Goal: Transaction & Acquisition: Purchase product/service

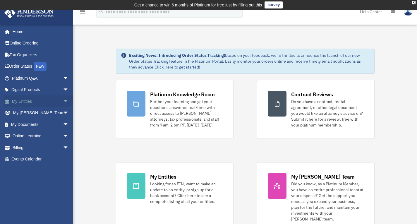
click at [30, 101] on link "My Entities arrow_drop_down" at bounding box center [40, 101] width 73 height 12
click at [63, 101] on span "arrow_drop_down" at bounding box center [69, 101] width 12 height 12
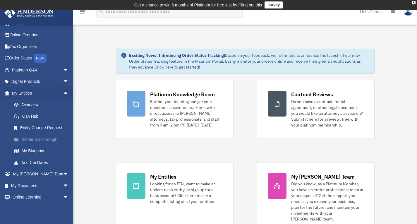
scroll to position [8, 0]
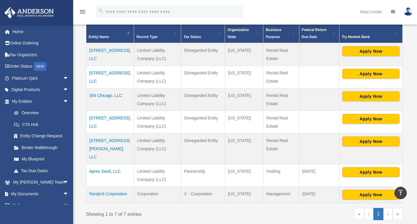
scroll to position [132, 0]
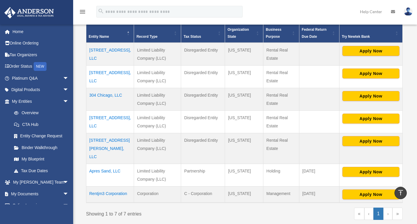
click at [101, 186] on td "Rentjm3 Corporation" at bounding box center [110, 194] width 48 height 16
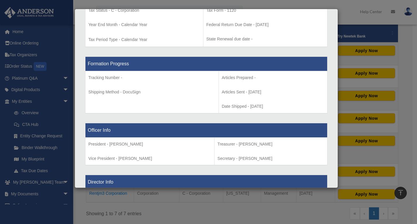
scroll to position [266, 0]
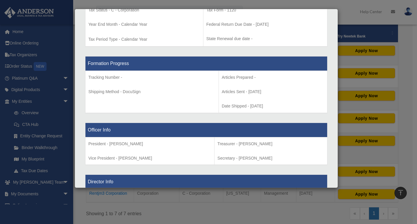
click at [135, 125] on th "Officer Info" at bounding box center [206, 130] width 242 height 14
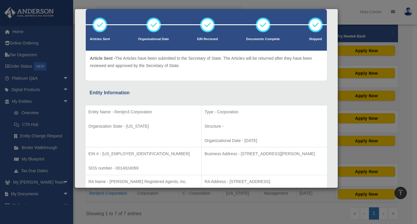
scroll to position [32, 0]
click at [150, 209] on div "Details × Articles Sent Organizational Date" at bounding box center [208, 112] width 417 height 224
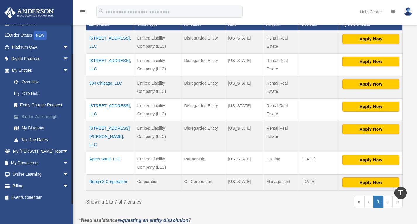
scroll to position [144, 0]
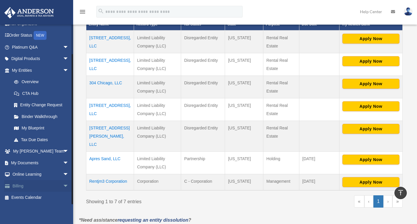
click at [17, 186] on link "Billing arrow_drop_down" at bounding box center [40, 186] width 73 height 12
click at [63, 186] on span "arrow_drop_down" at bounding box center [69, 186] width 12 height 12
click at [42, 196] on link "$ Open Invoices" at bounding box center [42, 198] width 69 height 12
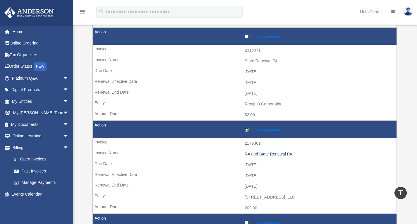
scroll to position [259, 0]
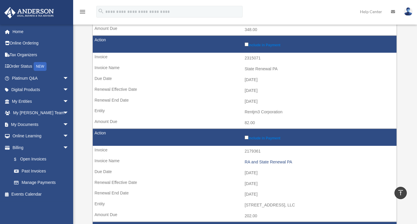
click at [244, 44] on td "Include in Payment" at bounding box center [245, 44] width 304 height 17
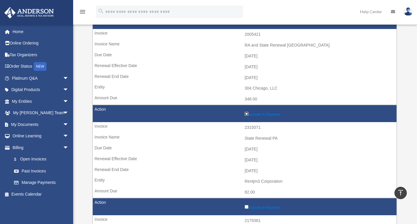
scroll to position [160, 0]
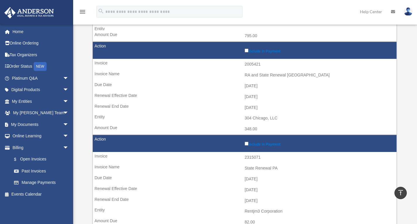
click at [247, 53] on label "Include in Payment" at bounding box center [319, 50] width 149 height 6
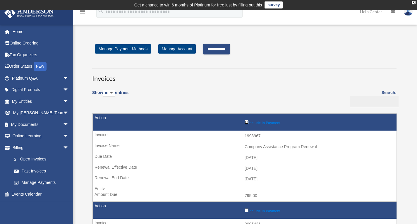
scroll to position [2, 0]
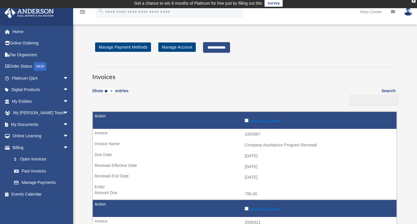
click at [230, 44] on input "**********" at bounding box center [216, 47] width 27 height 11
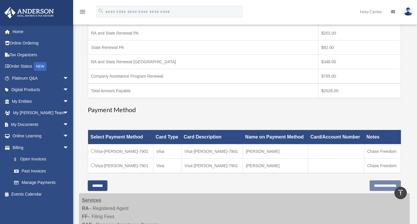
scroll to position [162, 0]
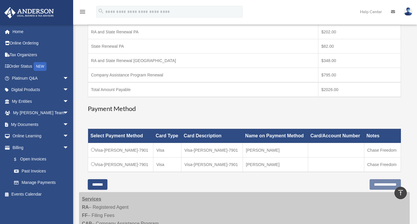
click at [157, 78] on td "Company Assistance Program Renewal" at bounding box center [203, 75] width 230 height 15
click at [145, 63] on td "RA and State Renewal NJ" at bounding box center [203, 61] width 230 height 14
click at [146, 75] on td "Company Assistance Program Renewal" at bounding box center [203, 75] width 230 height 15
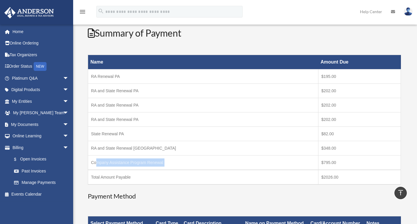
scroll to position [68, 0]
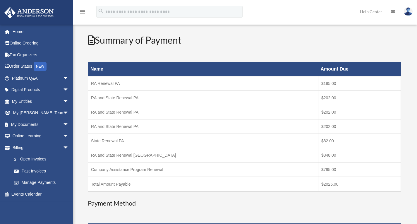
click at [120, 99] on td "RA and State Renewal PA" at bounding box center [203, 98] width 230 height 14
click at [121, 99] on td "RA and State Renewal PA" at bounding box center [203, 98] width 230 height 14
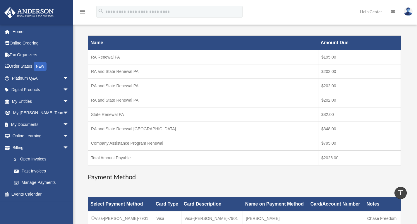
scroll to position [127, 0]
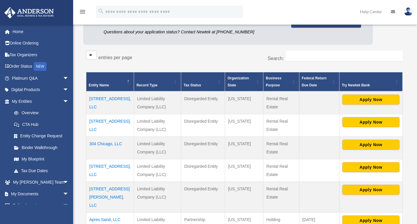
scroll to position [86, 0]
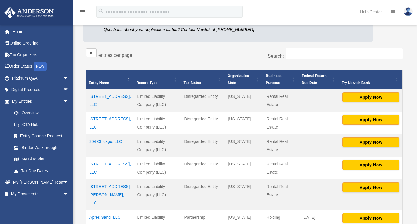
click at [109, 164] on td "[STREET_ADDRESS], LLC" at bounding box center [110, 168] width 48 height 23
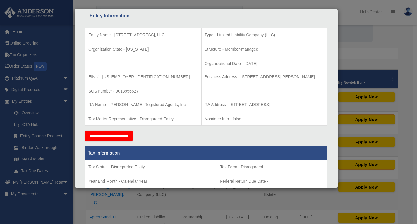
scroll to position [109, 0]
click at [123, 220] on div "Details × Articles Sent Organizational Date" at bounding box center [208, 112] width 417 height 224
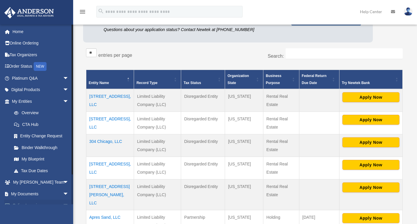
scroll to position [31, 0]
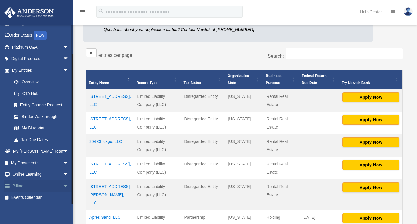
click at [42, 186] on link "Billing arrow_drop_down" at bounding box center [40, 186] width 73 height 12
click at [63, 186] on span "arrow_drop_down" at bounding box center [69, 186] width 12 height 12
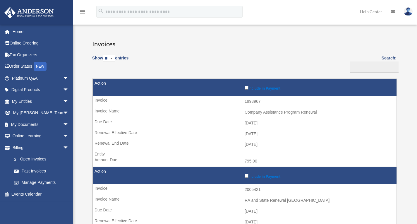
scroll to position [34, 0]
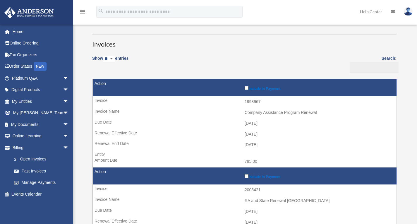
click at [250, 102] on td "1993967" at bounding box center [245, 101] width 304 height 11
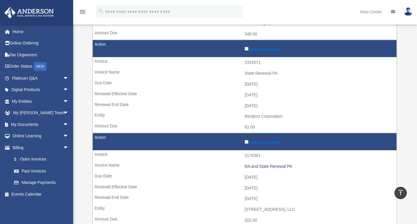
scroll to position [255, 0]
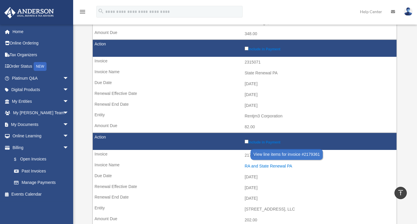
click at [271, 167] on div "RA and State Renewal PA" at bounding box center [319, 166] width 149 height 5
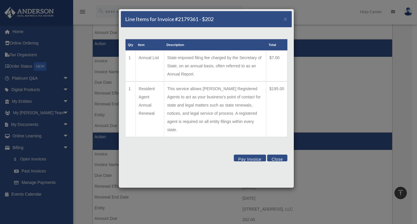
click at [143, 97] on td "Resident Agent Annual Renewal" at bounding box center [149, 109] width 28 height 56
drag, startPoint x: 272, startPoint y: 89, endPoint x: 279, endPoint y: 91, distance: 7.7
click at [279, 91] on td "$195.00" at bounding box center [276, 109] width 21 height 56
click at [185, 90] on td "This service allows Anderson Registered Agents to act as your business's point …" at bounding box center [215, 109] width 102 height 56
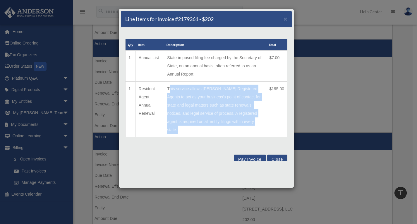
drag, startPoint x: 185, startPoint y: 90, endPoint x: 191, endPoint y: 96, distance: 8.5
click at [191, 96] on td "This service allows Anderson Registered Agents to act as your business's point …" at bounding box center [215, 109] width 102 height 56
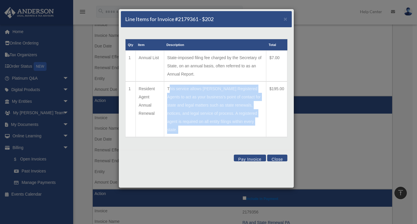
scroll to position [291, 0]
click at [287, 20] on span "×" at bounding box center [285, 19] width 4 height 7
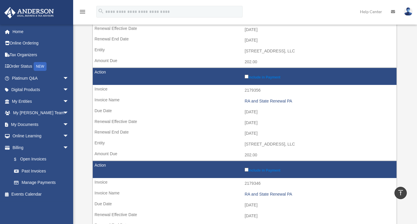
scroll to position [419, 0]
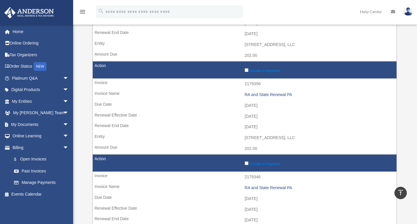
click at [263, 163] on label "Include in Payment" at bounding box center [319, 163] width 149 height 6
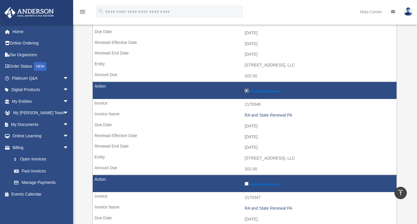
scroll to position [505, 0]
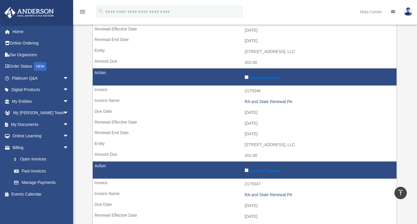
click at [249, 184] on td "2179347" at bounding box center [245, 183] width 304 height 11
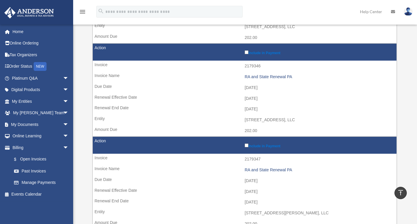
scroll to position [530, 0]
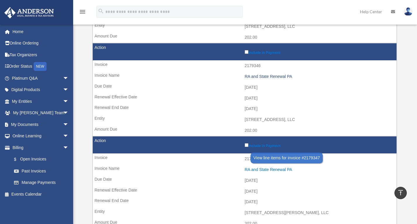
click at [254, 169] on div "RA and State Renewal PA" at bounding box center [319, 169] width 149 height 5
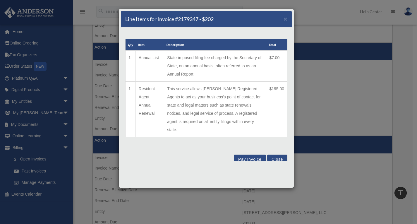
click at [276, 154] on button "Close" at bounding box center [277, 157] width 20 height 7
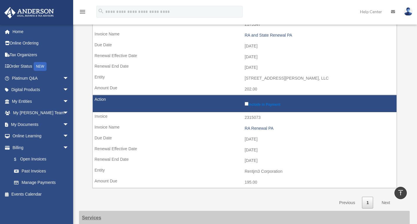
scroll to position [664, 0]
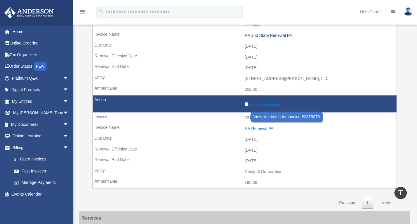
click at [266, 130] on div "RA Renewal PA" at bounding box center [319, 128] width 149 height 5
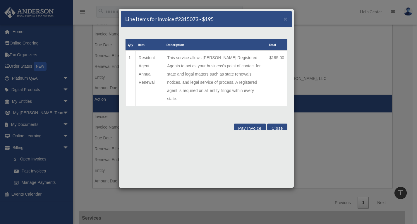
click at [282, 18] on div "Line Items for Invoice #2315073 - $195 ×" at bounding box center [206, 19] width 171 height 16
click at [289, 19] on div "Line Items for Invoice #2315073 - $195 ×" at bounding box center [206, 19] width 171 height 16
click at [284, 18] on span "×" at bounding box center [285, 19] width 4 height 7
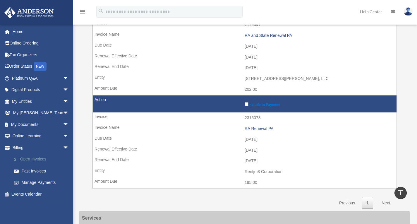
click at [42, 156] on link "$ Open Invoices" at bounding box center [42, 159] width 69 height 12
click at [32, 160] on link "$ Open Invoices" at bounding box center [42, 159] width 69 height 12
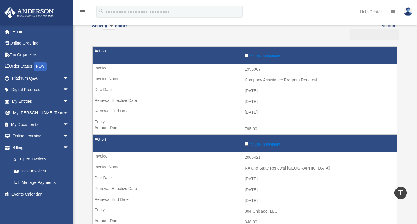
scroll to position [66, 0]
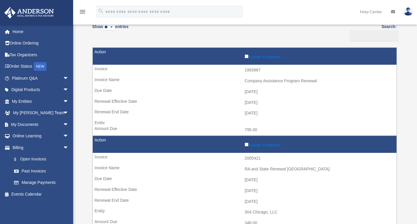
click at [260, 79] on div "Company Assistance Program Renewal" at bounding box center [319, 80] width 149 height 5
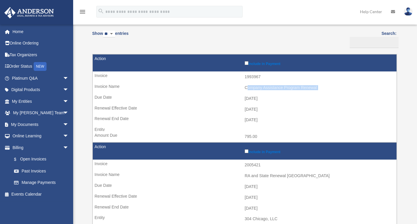
scroll to position [59, 0]
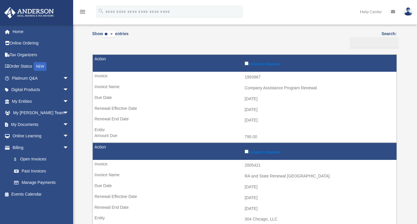
click at [265, 122] on td "[DATE]" at bounding box center [245, 120] width 304 height 11
click at [265, 120] on td "[DATE]" at bounding box center [245, 120] width 304 height 11
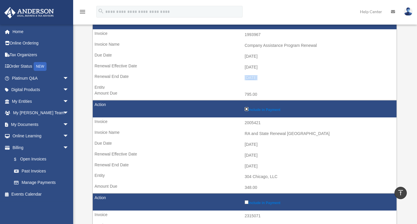
scroll to position [143, 0]
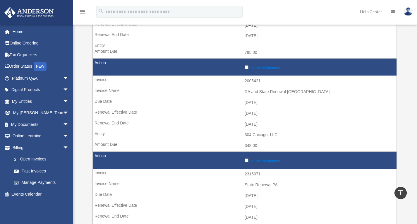
click at [249, 159] on label "Include in Payment" at bounding box center [319, 160] width 149 height 6
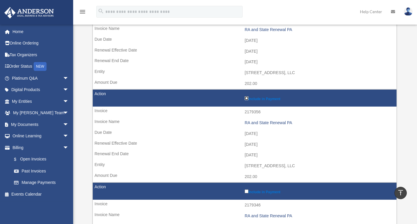
scroll to position [394, 0]
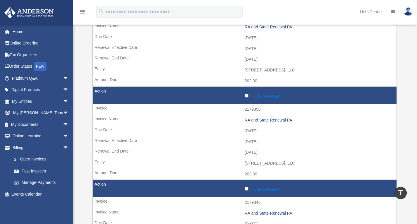
click at [245, 186] on label "Include in Payment" at bounding box center [319, 188] width 149 height 6
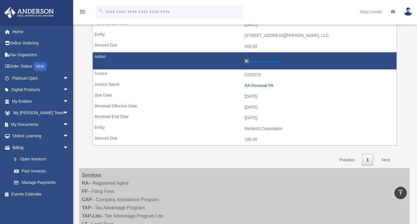
scroll to position [714, 0]
